Goal: Transaction & Acquisition: Purchase product/service

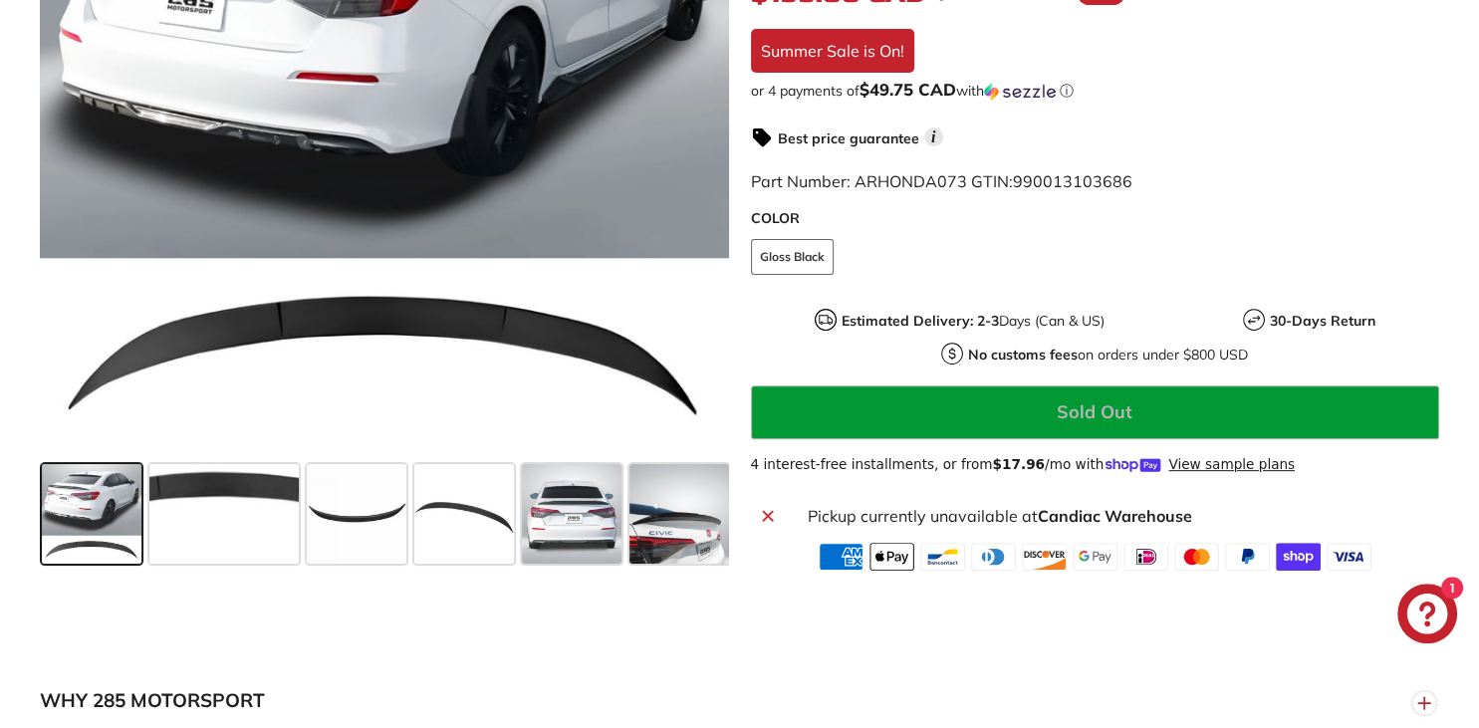
scroll to position [630, 0]
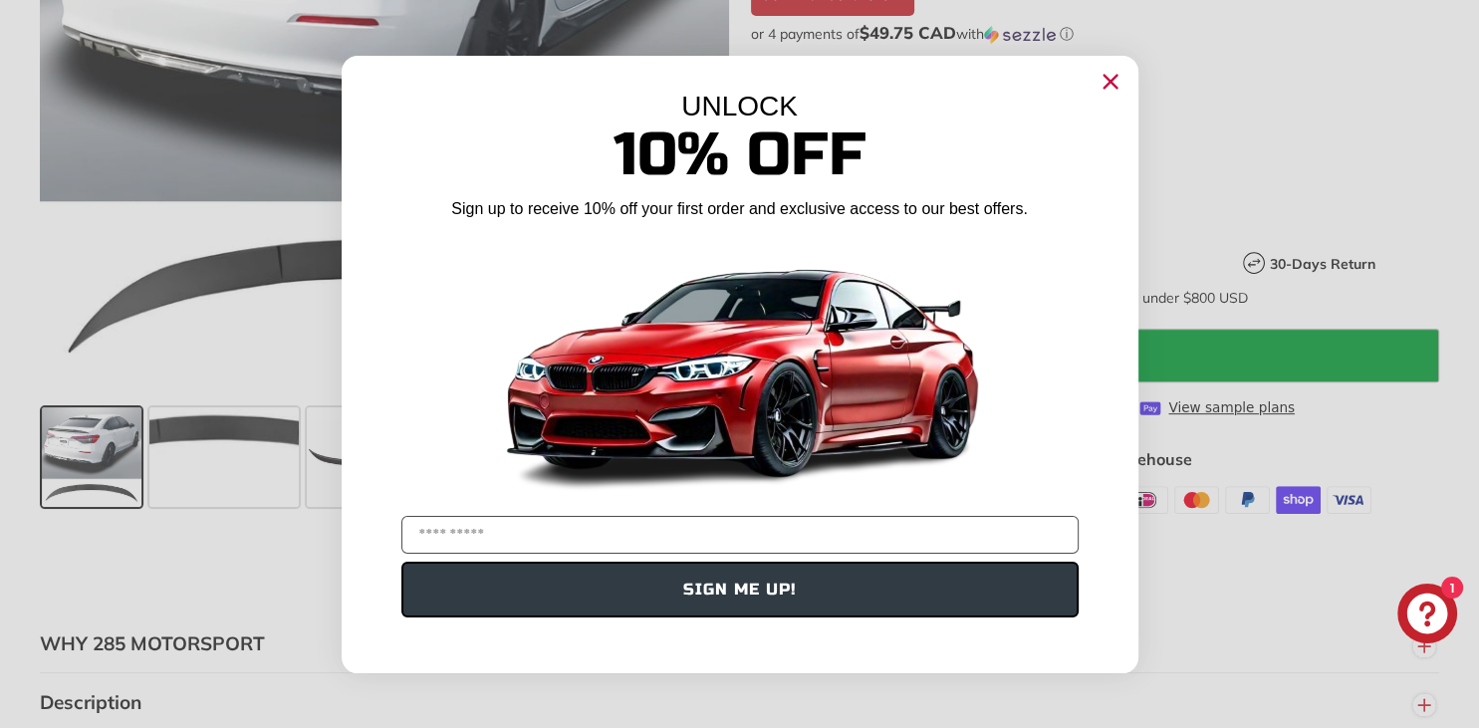
click at [1117, 80] on circle "Close dialog" at bounding box center [1109, 81] width 30 height 30
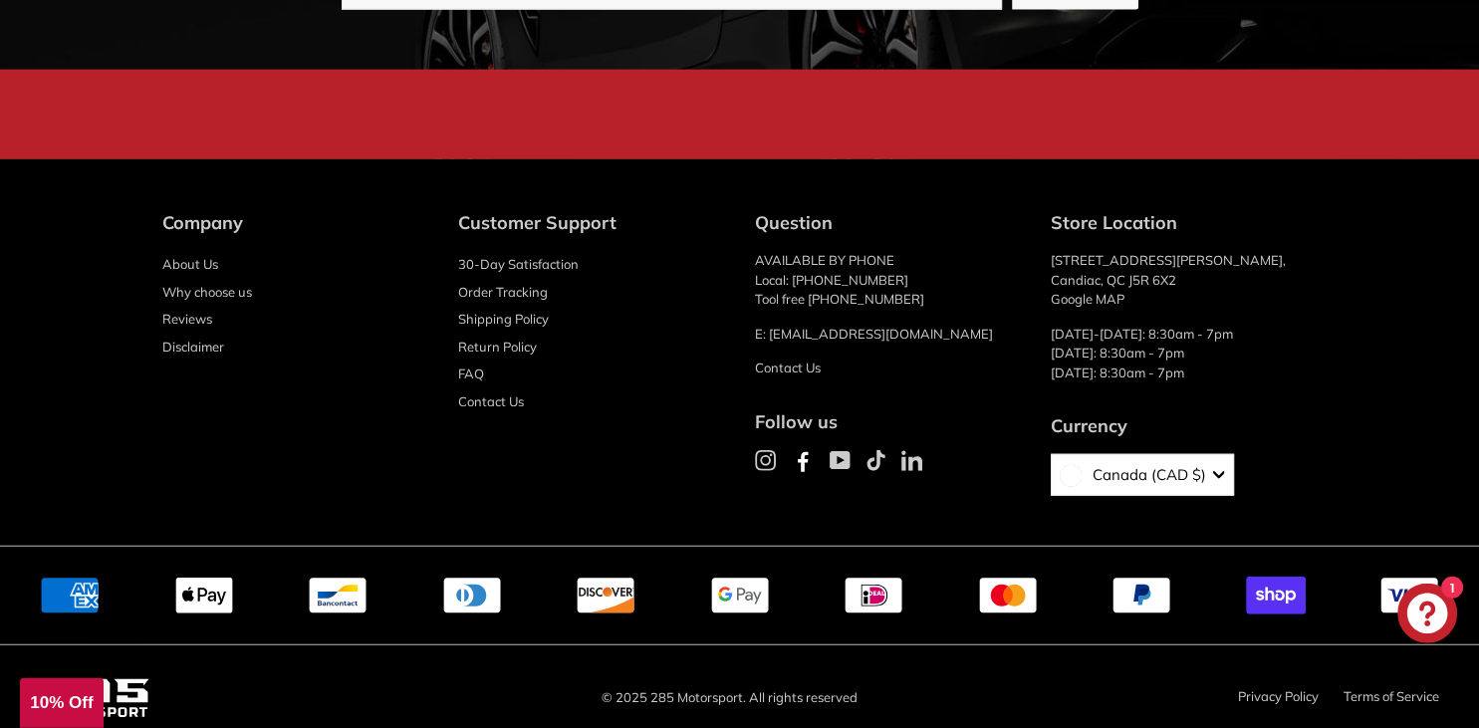
scroll to position [0, 0]
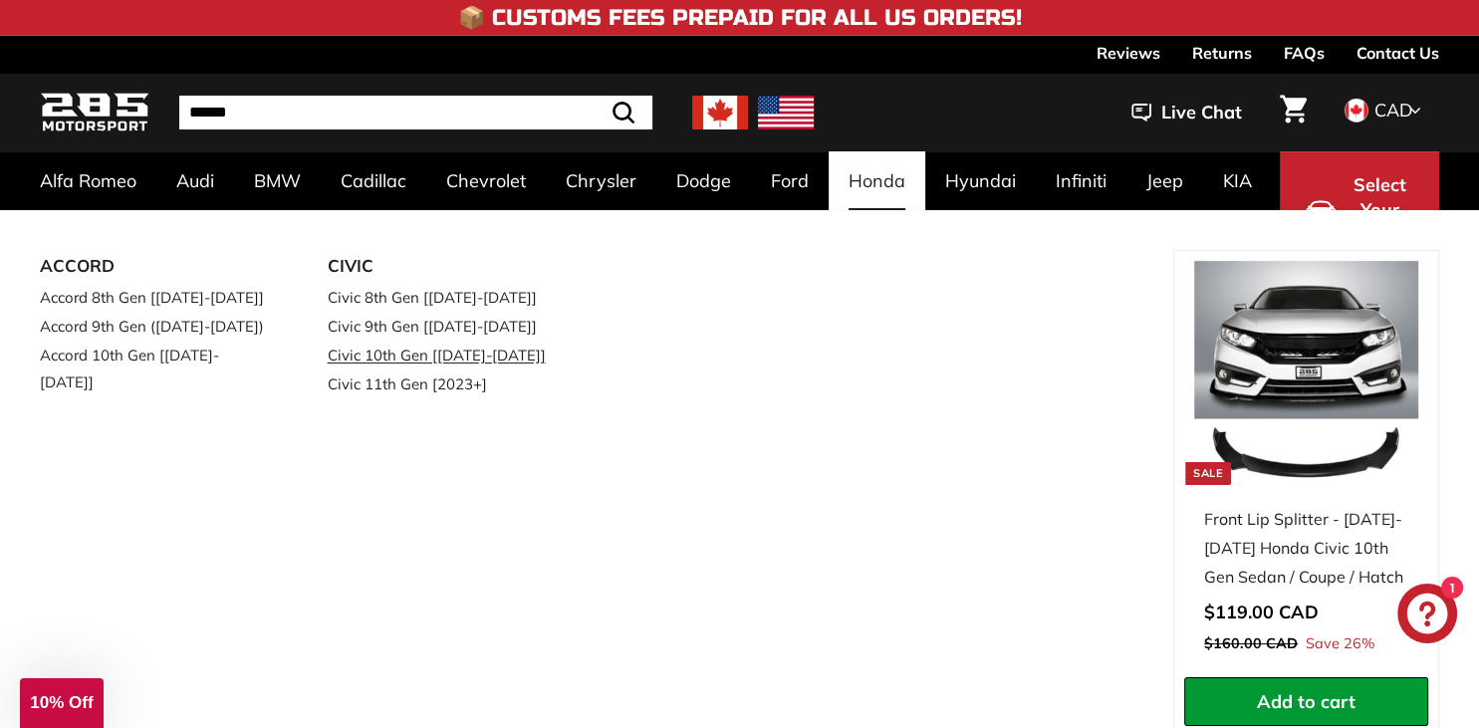
click at [422, 353] on link "Civic 10th Gen [[DATE]-[DATE]]" at bounding box center [444, 355] width 232 height 29
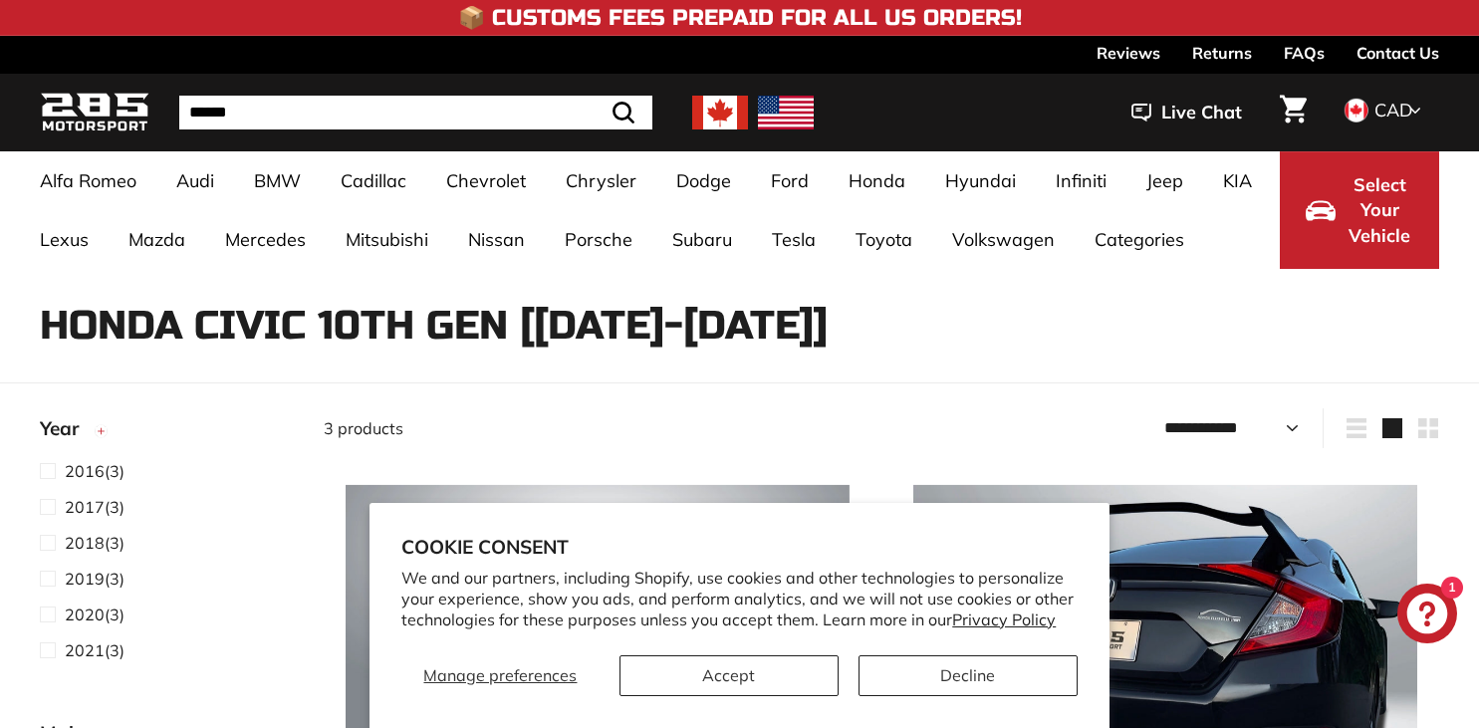
select select "**********"
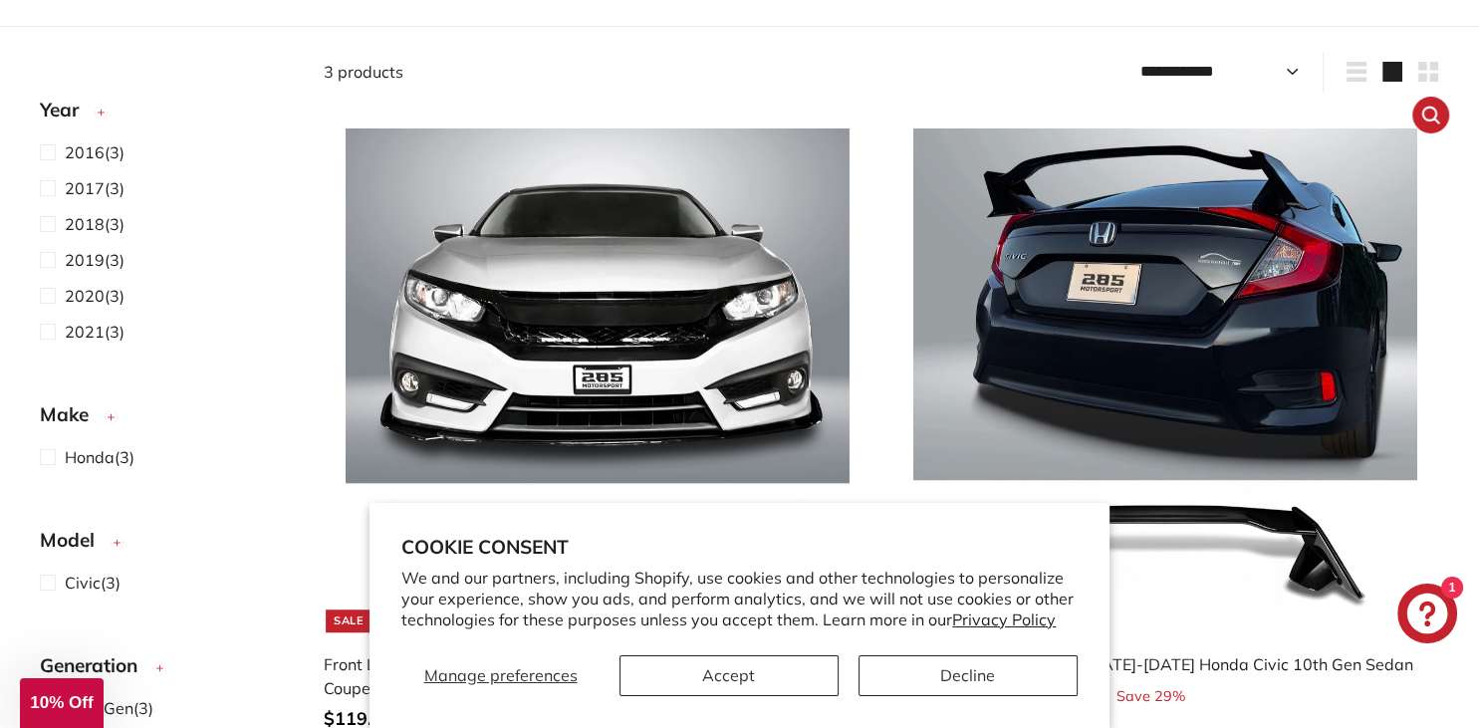
scroll to position [315, 0]
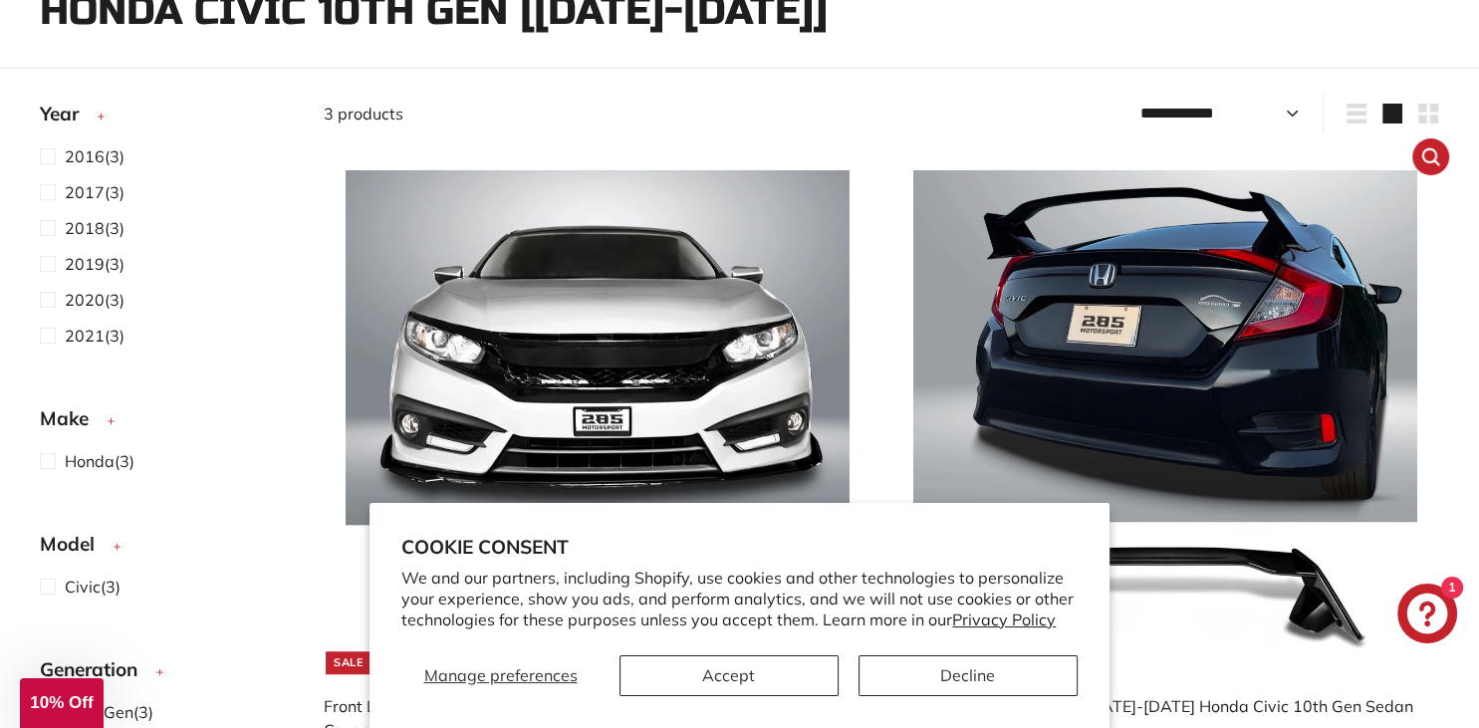
click at [1124, 255] on img at bounding box center [1165, 422] width 504 height 504
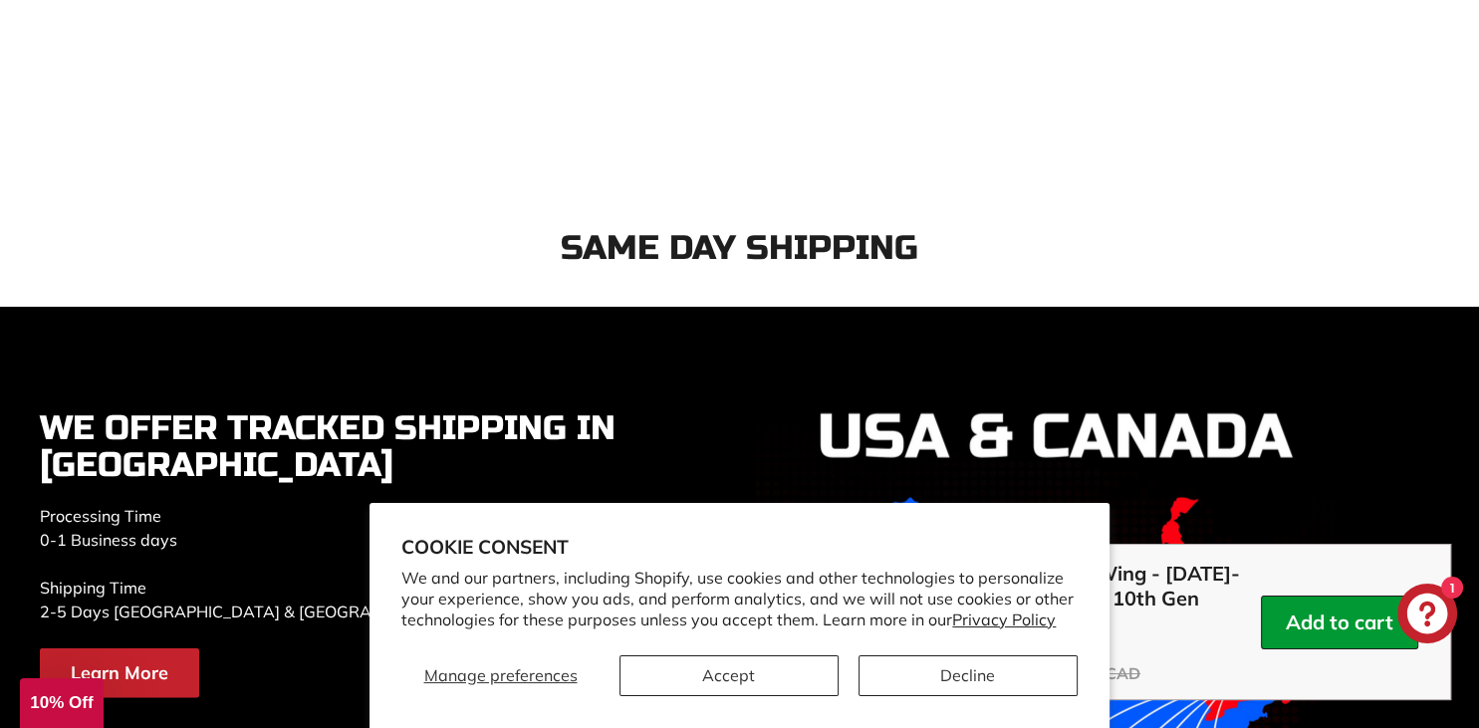
scroll to position [5152, 0]
